Goal: Obtain resource: Obtain resource

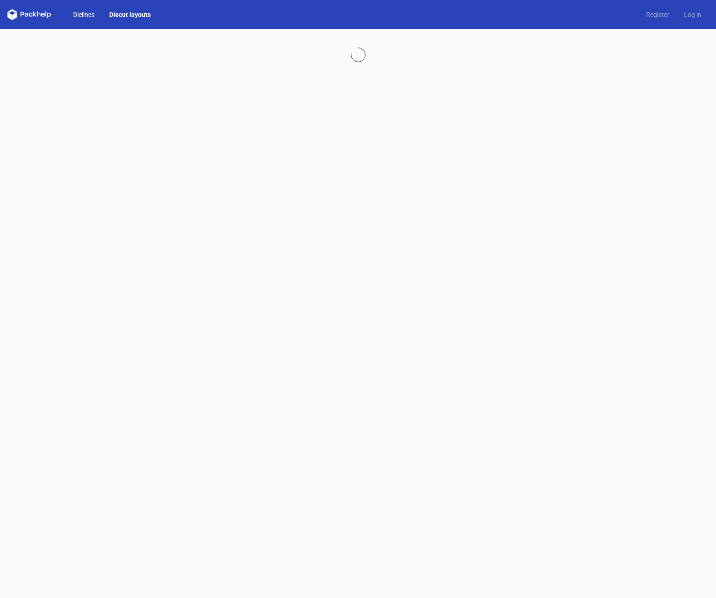
click at [85, 16] on link "Dielines" at bounding box center [84, 14] width 36 height 9
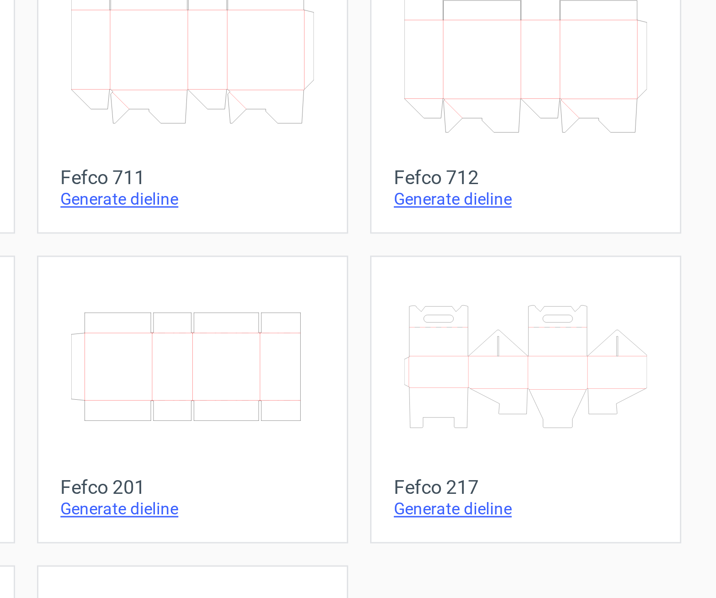
click at [581, 406] on icon at bounding box center [579, 401] width 81 height 51
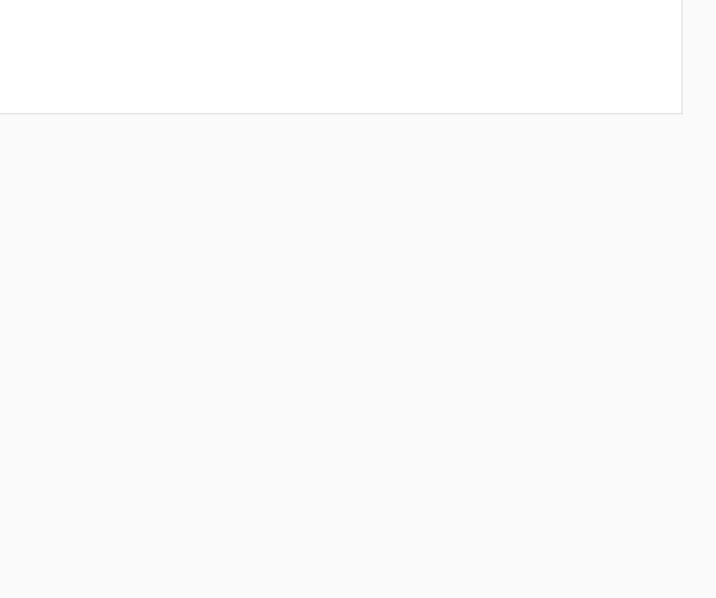
click at [581, 406] on form "Generate new dieline Product template Fefco 217 Outer dimensions Width mm Depth…" at bounding box center [358, 313] width 716 height 568
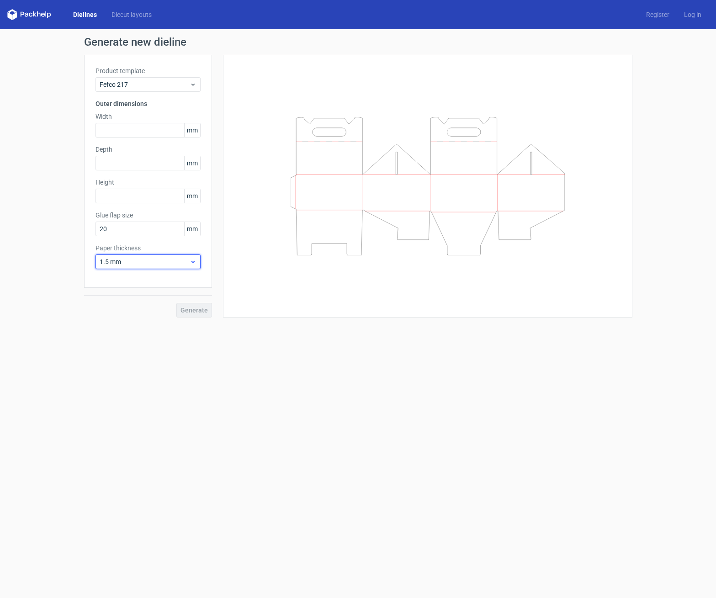
click at [193, 261] on icon at bounding box center [192, 261] width 7 height 7
click at [145, 260] on span "1.5 mm" at bounding box center [145, 261] width 90 height 9
click at [267, 348] on form "Generate new dieline Product template Fefco 217 Outer dimensions Width mm Depth…" at bounding box center [358, 313] width 716 height 568
click at [126, 131] on input "text" at bounding box center [147, 130] width 105 height 15
type input "650"
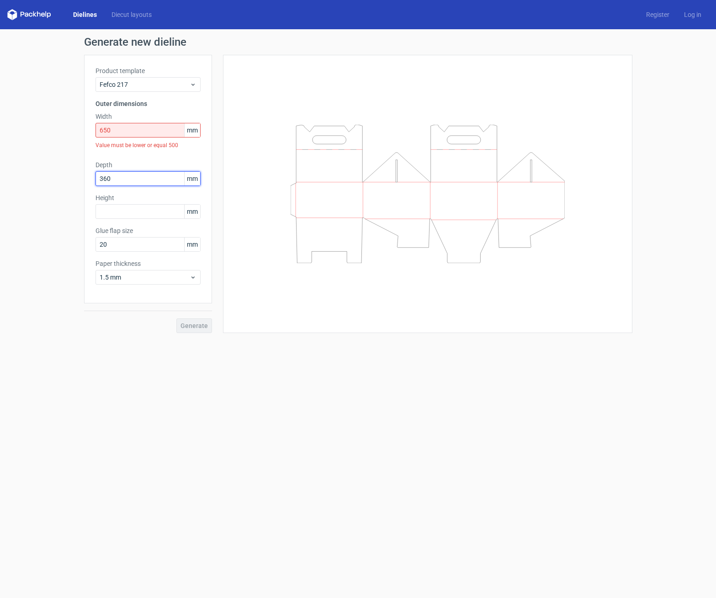
type input "360"
type input "400"
click at [196, 326] on div "Generate" at bounding box center [148, 318] width 128 height 30
click at [195, 322] on div "Generate" at bounding box center [148, 318] width 128 height 30
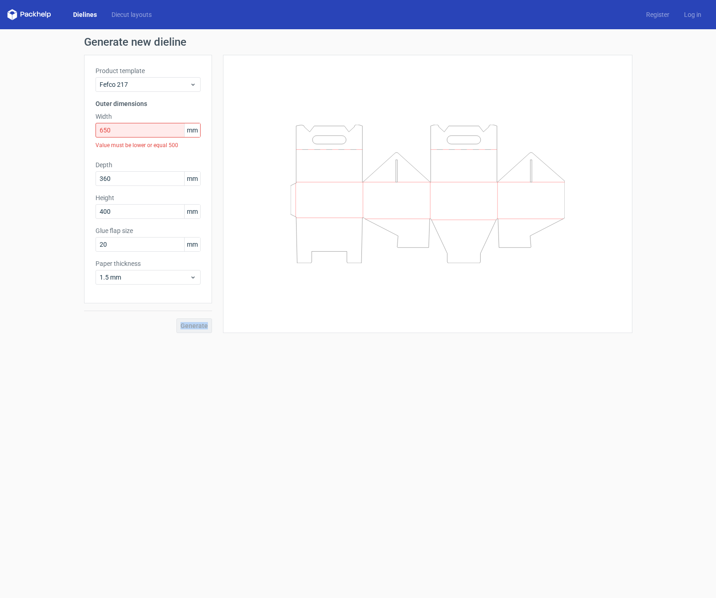
click at [196, 322] on div "Generate" at bounding box center [148, 318] width 128 height 30
click at [197, 321] on div "Generate" at bounding box center [148, 318] width 128 height 30
